Goal: Check status

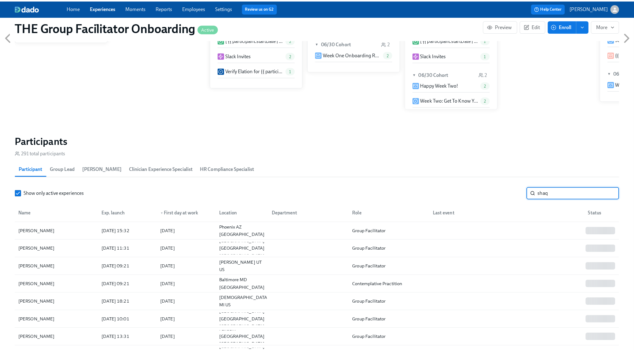
scroll to position [0, 8958]
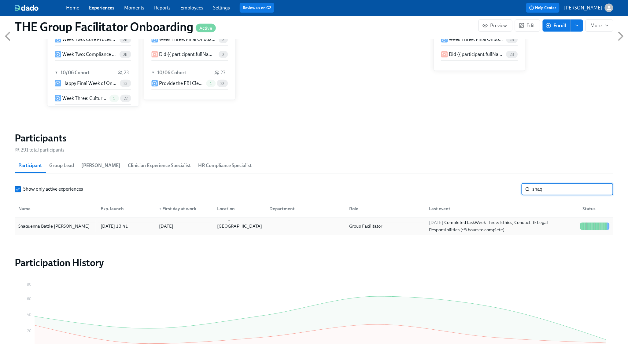
type input "shaq"
click at [553, 222] on div "[DATE] Completed task Week Three: Ethics, Conduct, & Legal Responsibilities (~5…" at bounding box center [502, 226] width 151 height 15
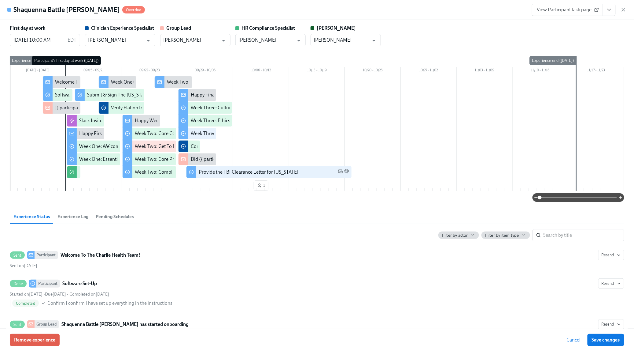
click at [585, 12] on span "View Participant task page" at bounding box center [568, 10] width 61 height 6
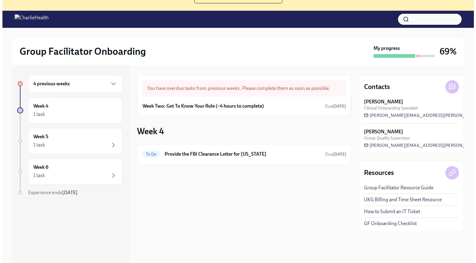
scroll to position [63, 0]
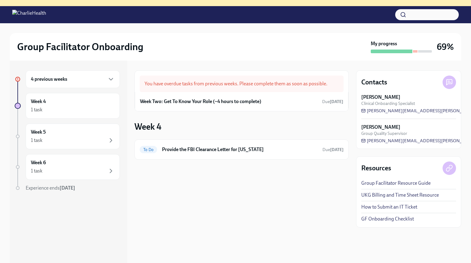
click at [412, 16] on button "button" at bounding box center [428, 14] width 64 height 11
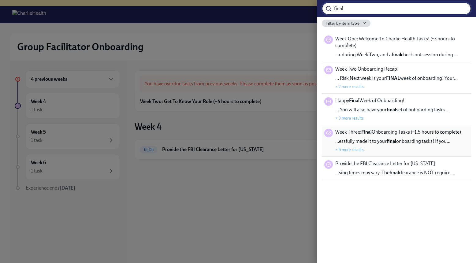
type input "final"
click at [400, 137] on div "Week Three: Final Onboarding Tasks (~1.5 hours to complete) …essfully made it t…" at bounding box center [398, 141] width 126 height 24
